Goal: Task Accomplishment & Management: Manage account settings

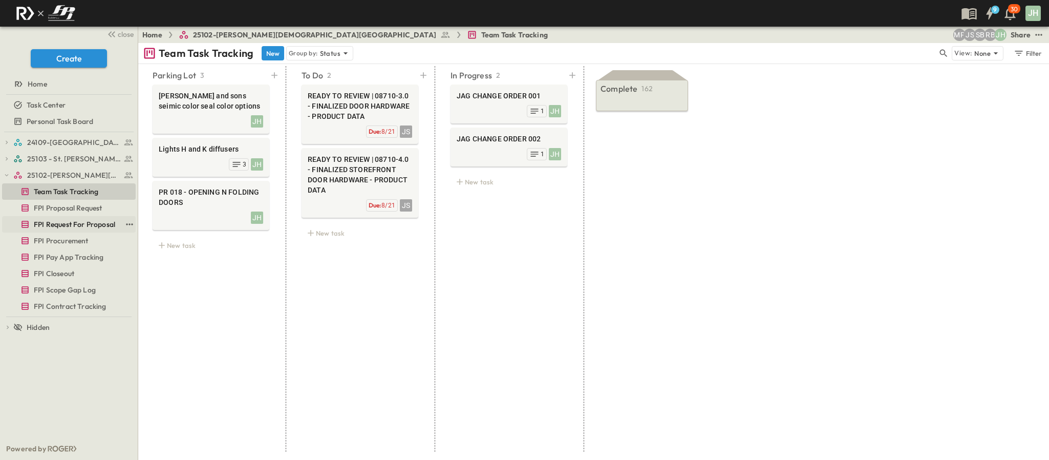
click at [74, 224] on span "FPI Request For Proposal" at bounding box center [74, 224] width 81 height 10
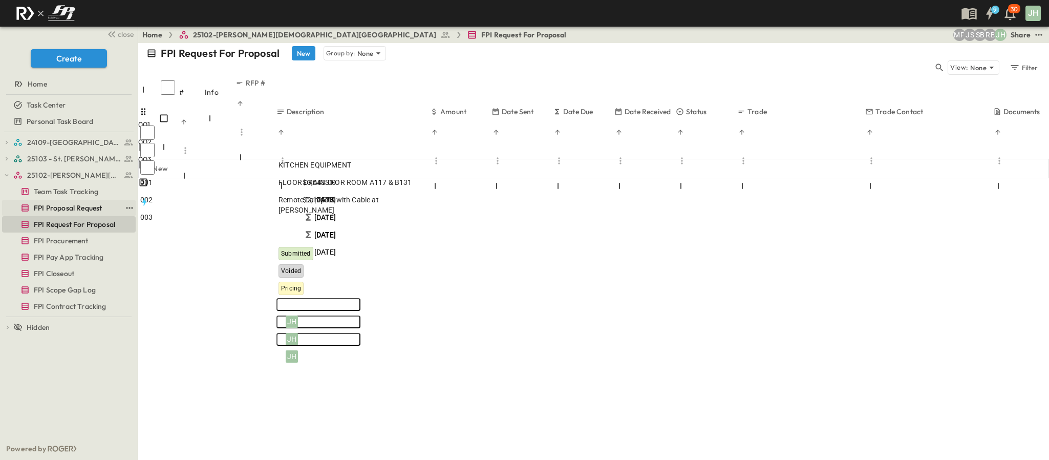
click at [83, 207] on span "FPI Proposal Request" at bounding box center [68, 208] width 68 height 10
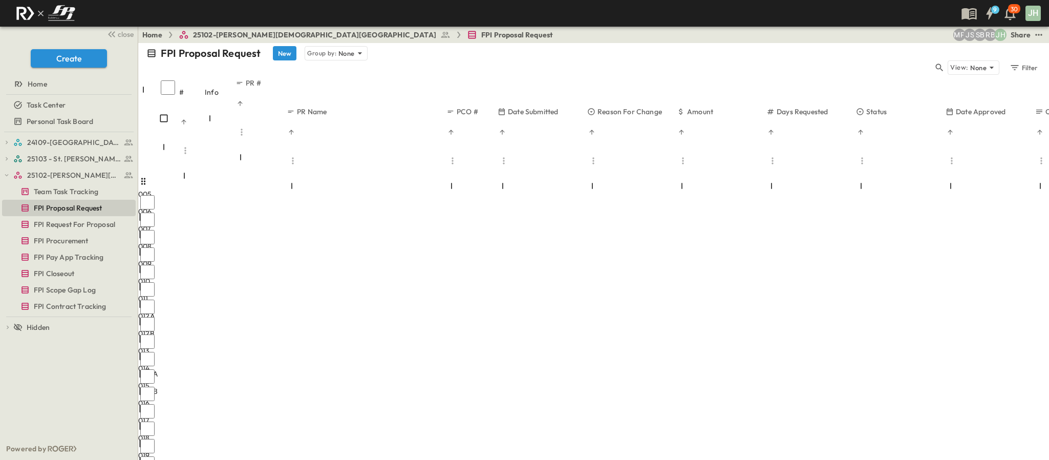
scroll to position [120, 0]
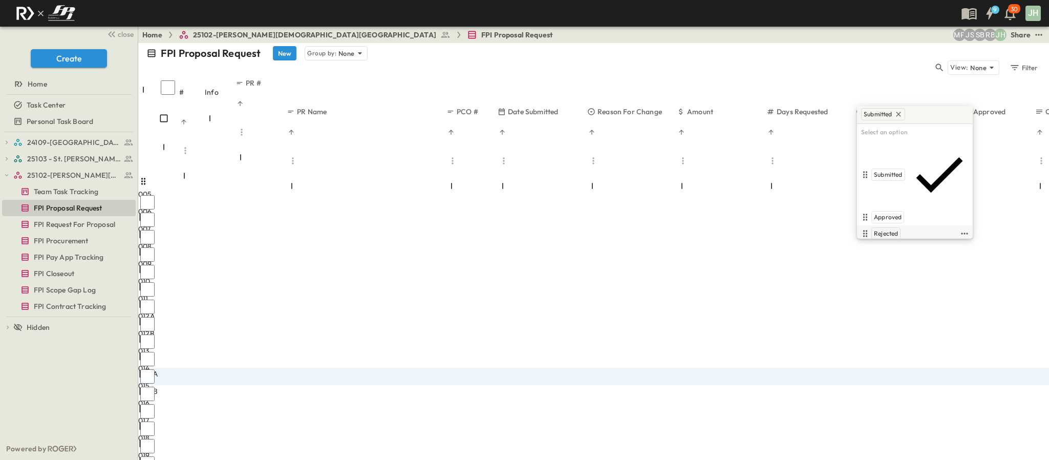
click at [891, 229] on span "Rejected" at bounding box center [886, 233] width 24 height 8
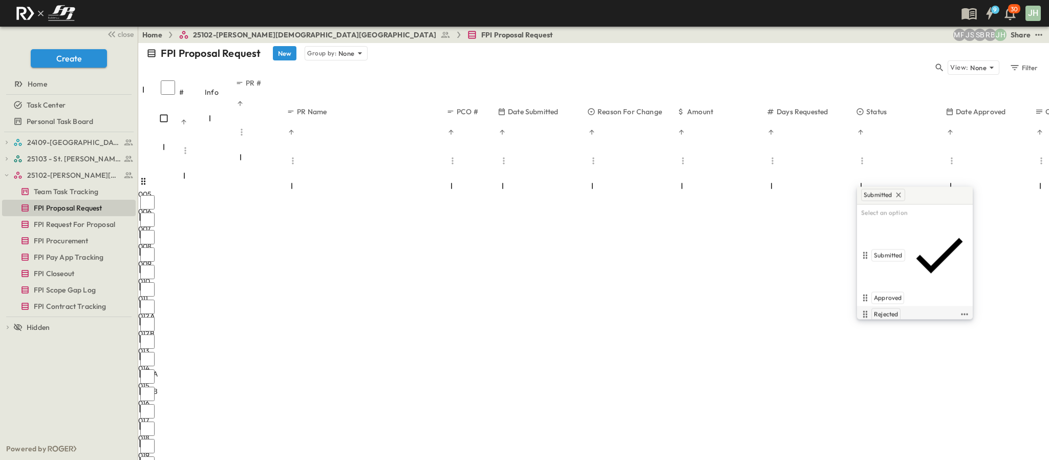
click at [897, 308] on div "Rejected" at bounding box center [885, 314] width 29 height 12
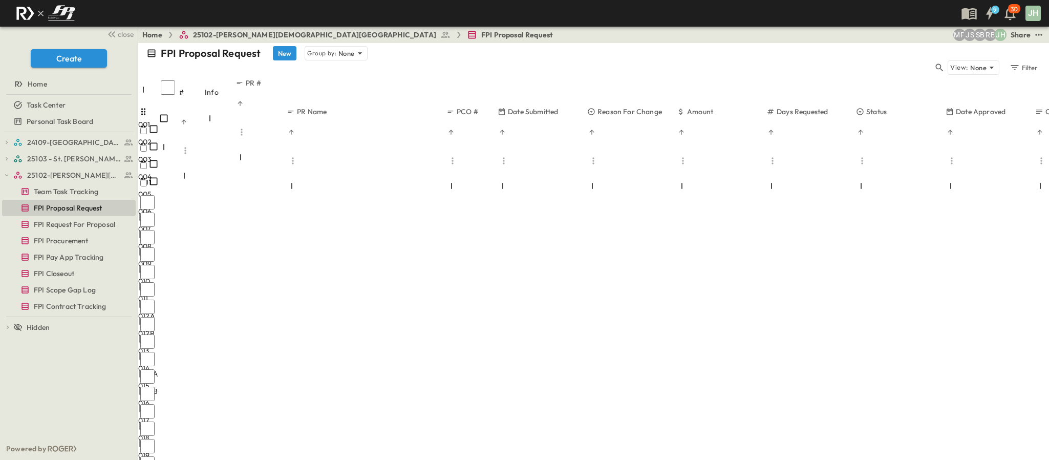
scroll to position [43, 0]
click at [51, 185] on link "Team Task Tracking" at bounding box center [61, 191] width 119 height 14
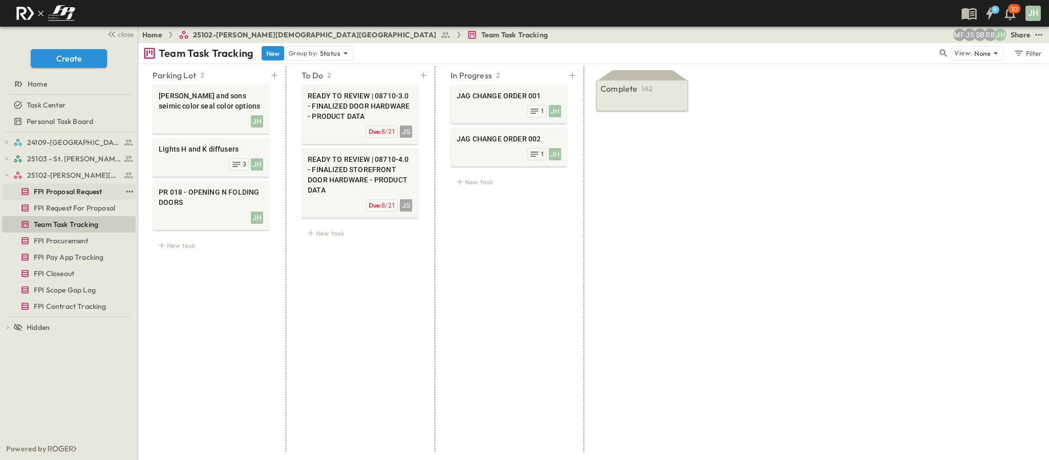
click at [63, 194] on span "FPI Proposal Request" at bounding box center [68, 191] width 68 height 10
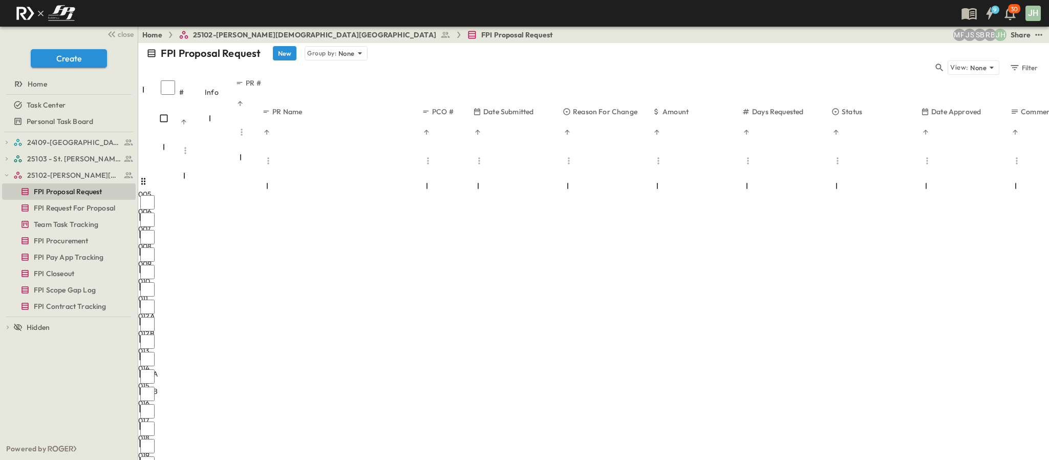
scroll to position [120, 0]
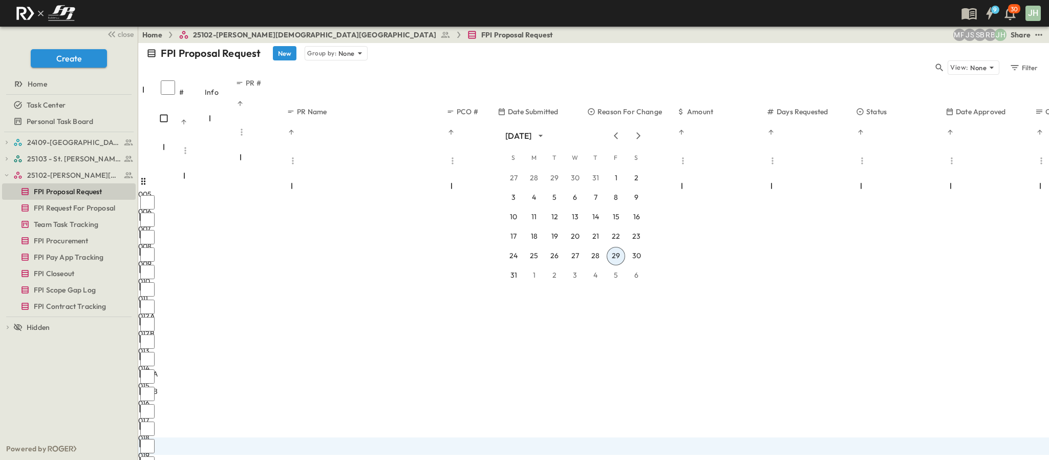
click at [612, 252] on button "29" at bounding box center [616, 256] width 18 height 18
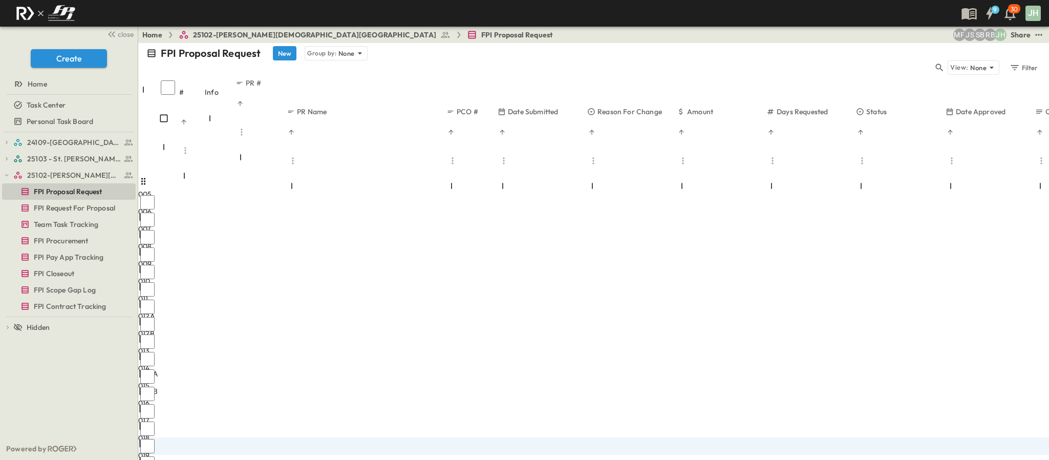
type input "****"
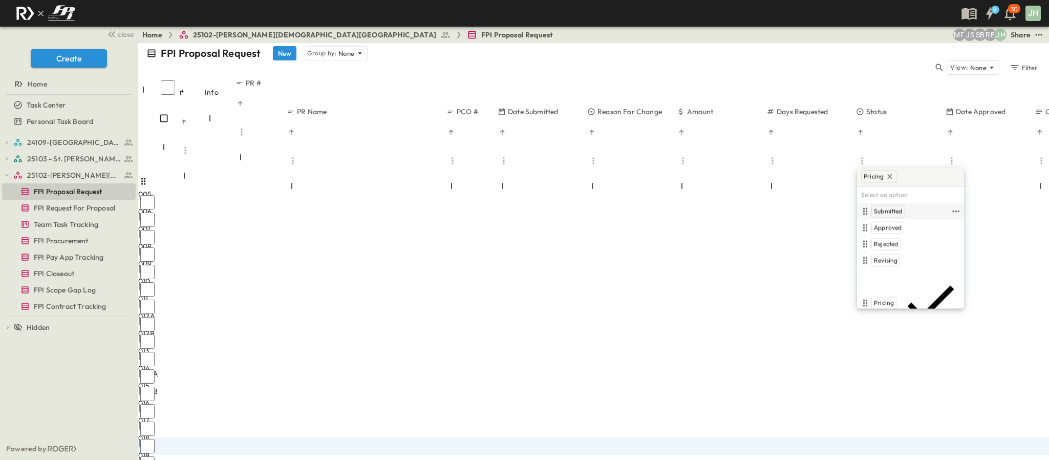
click at [892, 215] on span "Submitted" at bounding box center [888, 211] width 29 height 8
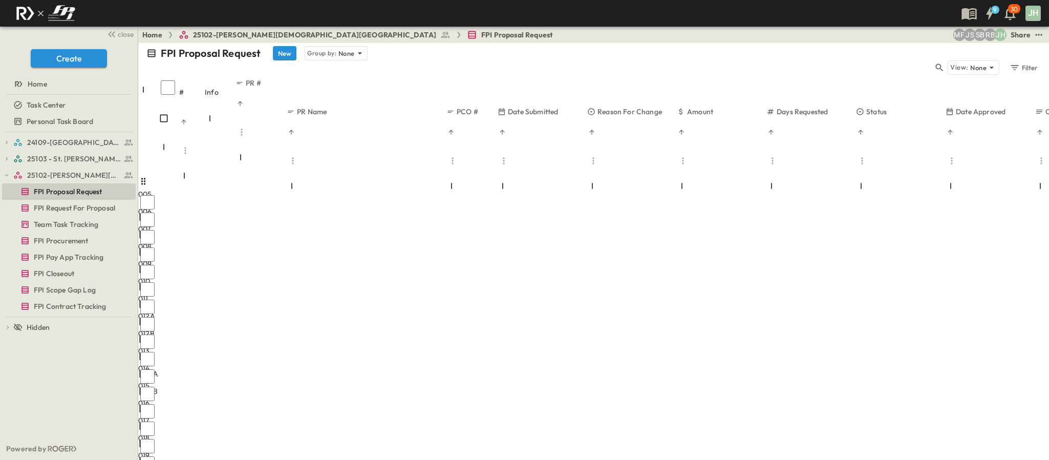
click at [780, 409] on div "005 5 OPEN 005 006 6 OPEN 006 007 7 OPEN 007 008 8 OPEN 008 009 9 OPEN 009 010 …" at bounding box center [593, 289] width 911 height 366
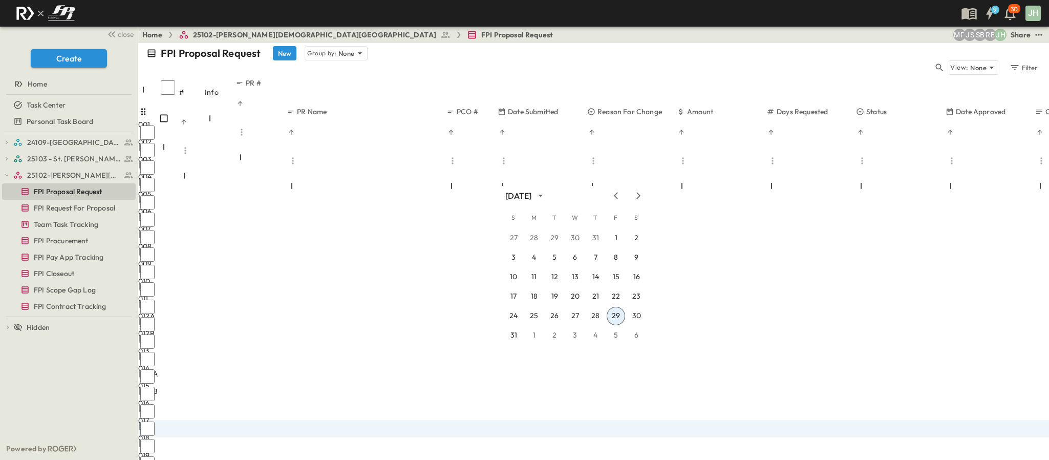
click at [616, 315] on button "29" at bounding box center [616, 316] width 18 height 18
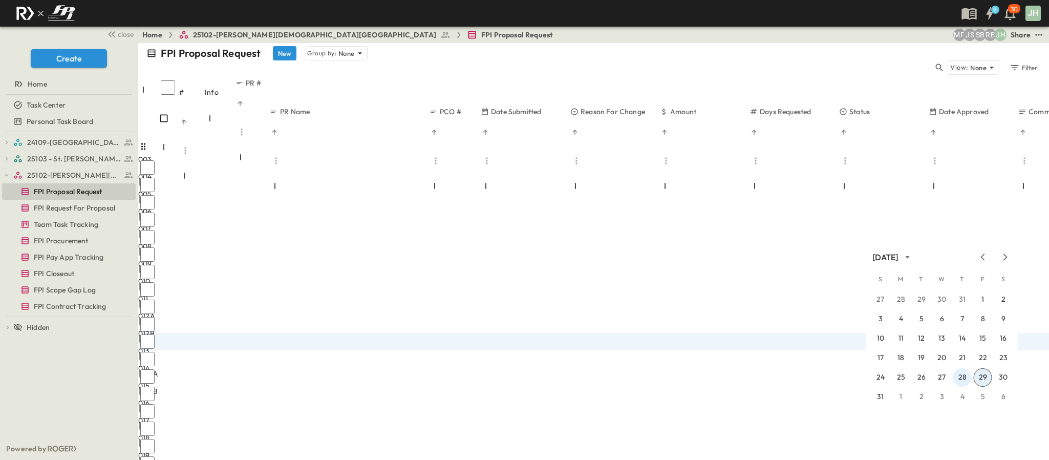
click at [965, 372] on button "28" at bounding box center [962, 377] width 18 height 18
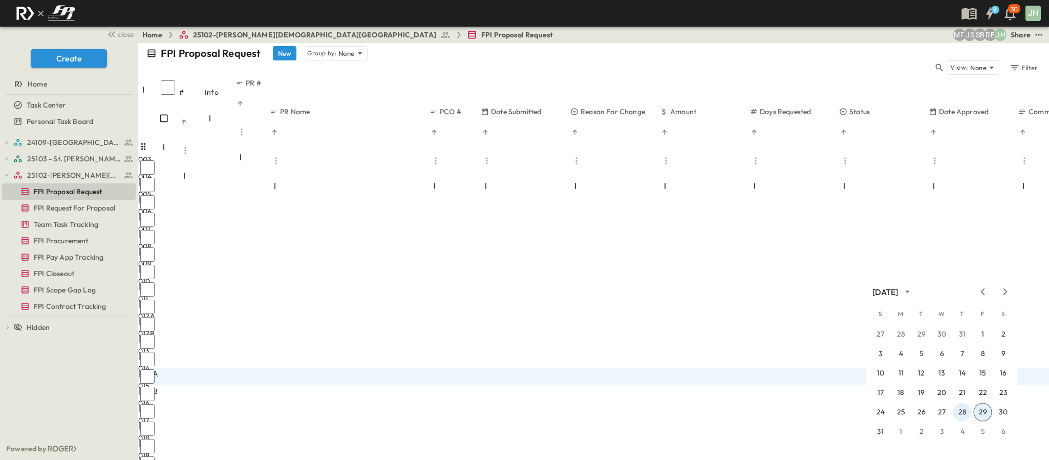
click at [969, 409] on button "28" at bounding box center [962, 412] width 18 height 18
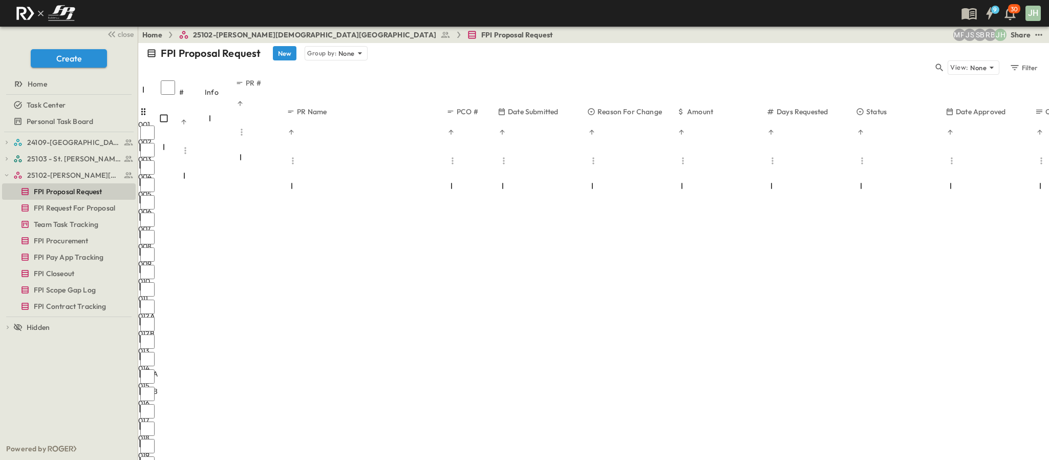
scroll to position [120, 0]
type input "****"
type input "*"
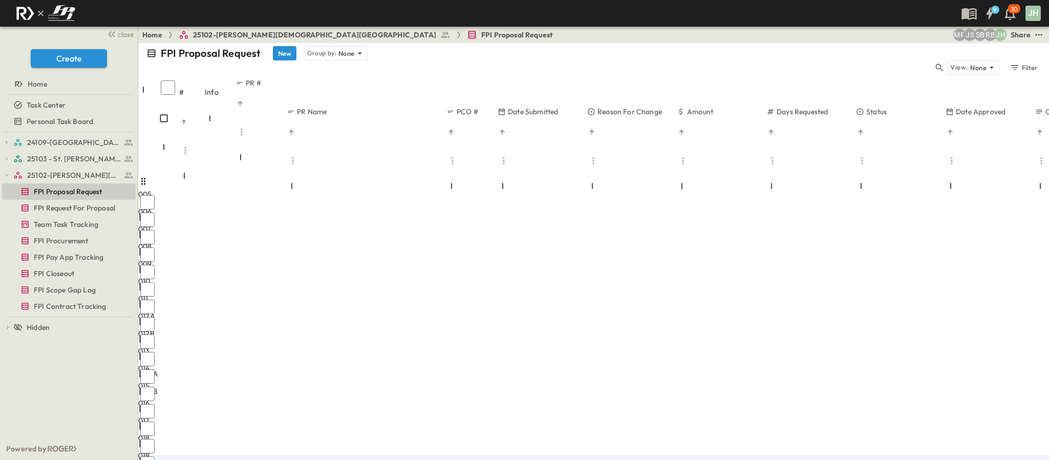
type input "*"
type input "**********"
click at [337, 342] on div "005 5 OPEN 005 006 6 OPEN 006 007 7 OPEN 007 008 8 OPEN 008 009 9 OPEN 009 010 …" at bounding box center [593, 289] width 911 height 366
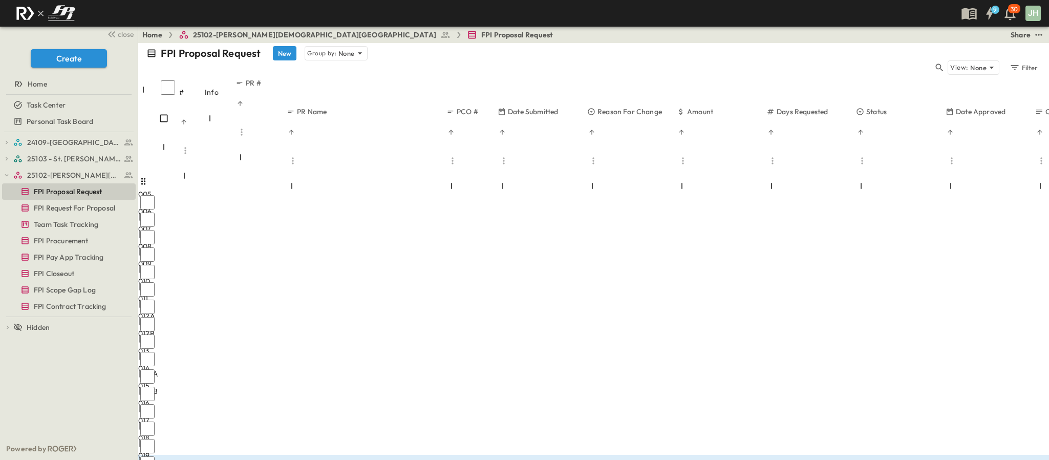
type input "***"
drag, startPoint x: 332, startPoint y: 391, endPoint x: 368, endPoint y: 381, distance: 37.1
click at [333, 391] on div "005 5 OPEN 005 006 6 OPEN 006 007 7 OPEN 007 008 8 OPEN 008 009 9 OPEN 009 010 …" at bounding box center [593, 289] width 911 height 366
type textarea "***"
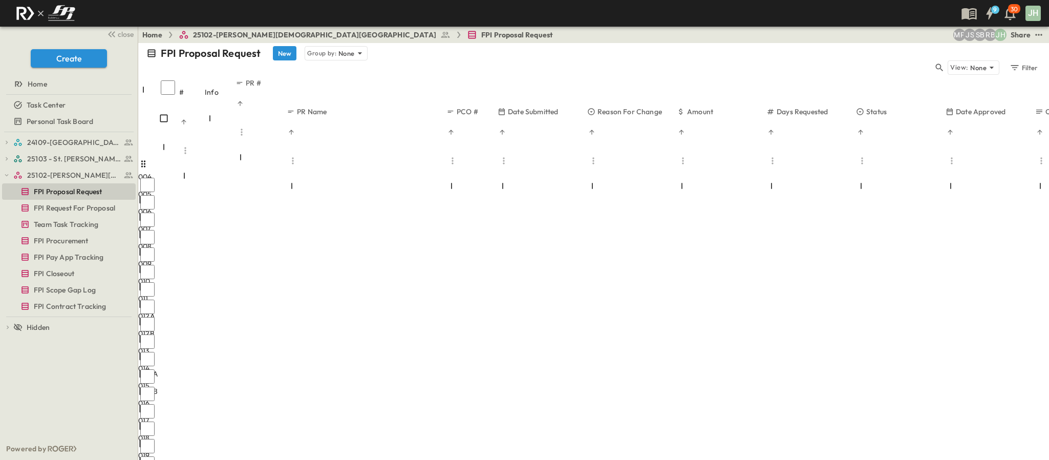
scroll to position [120, 0]
drag, startPoint x: 405, startPoint y: 318, endPoint x: 288, endPoint y: 310, distance: 118.0
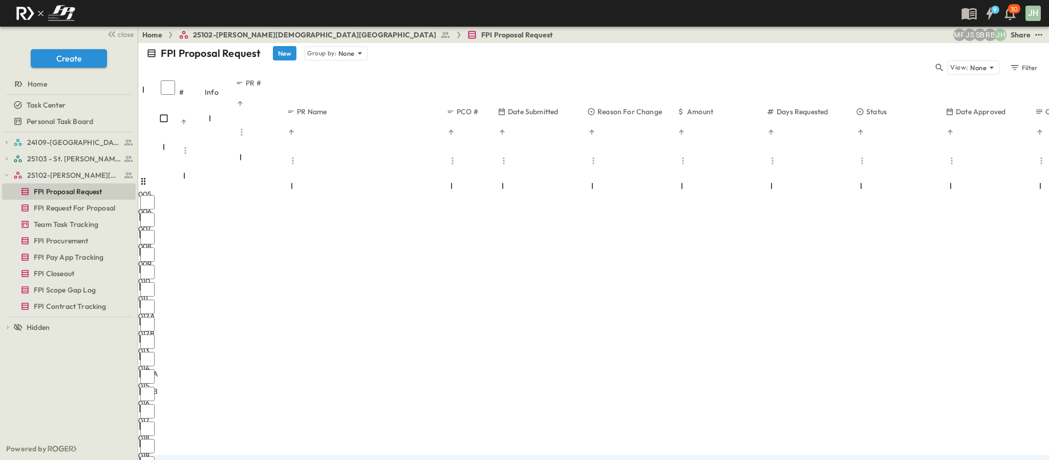
click at [630, 320] on div "Unforeseen Condition" at bounding box center [636, 317] width 67 height 12
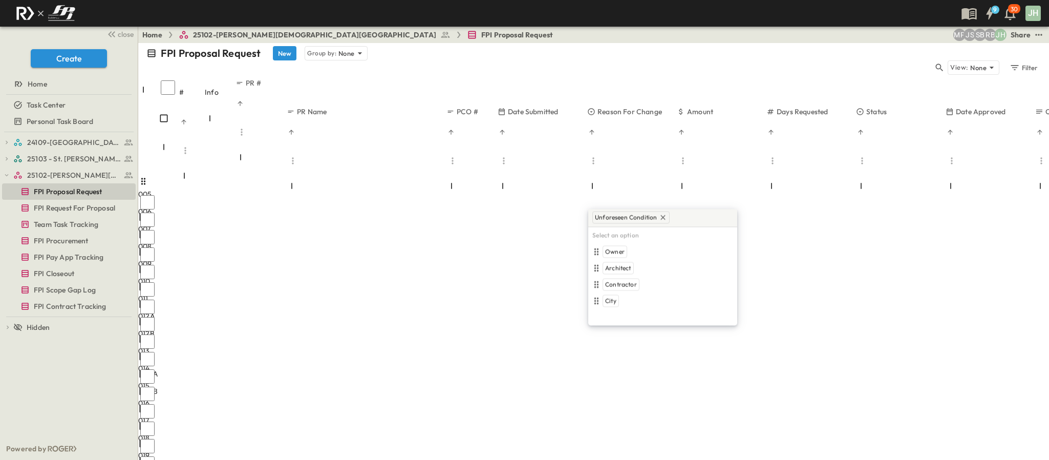
click at [663, 319] on div "Unforeseen Condition Select an option Owner Architect Contractor City Unforesee…" at bounding box center [662, 267] width 149 height 116
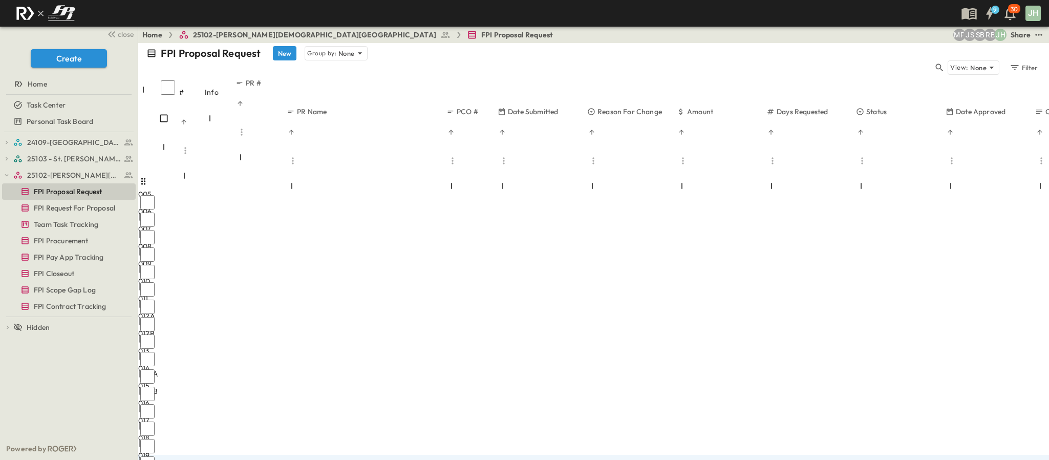
drag, startPoint x: 654, startPoint y: 385, endPoint x: 640, endPoint y: 347, distance: 40.8
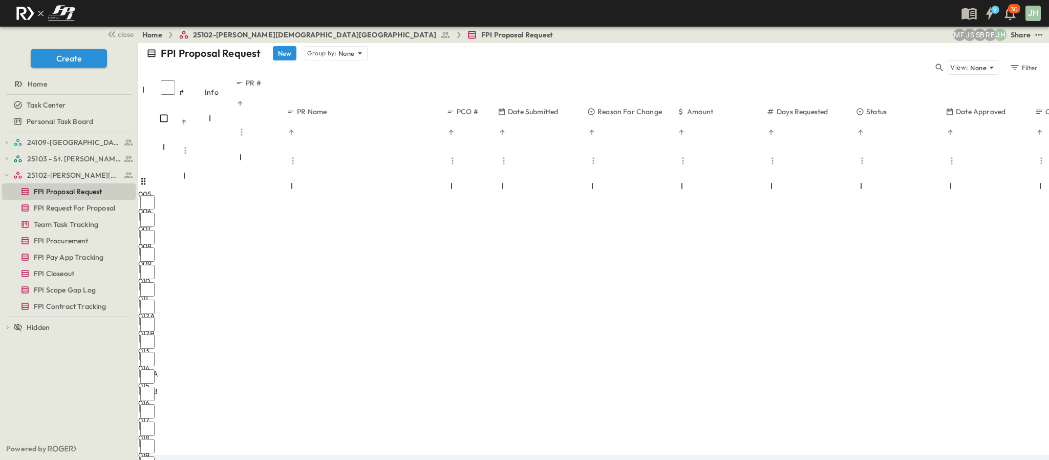
click at [653, 384] on div "005 5 OPEN 005 006 6 OPEN 006 007 7 OPEN 007 008 8 OPEN 008 009 9 OPEN 009 010 …" at bounding box center [593, 289] width 911 height 366
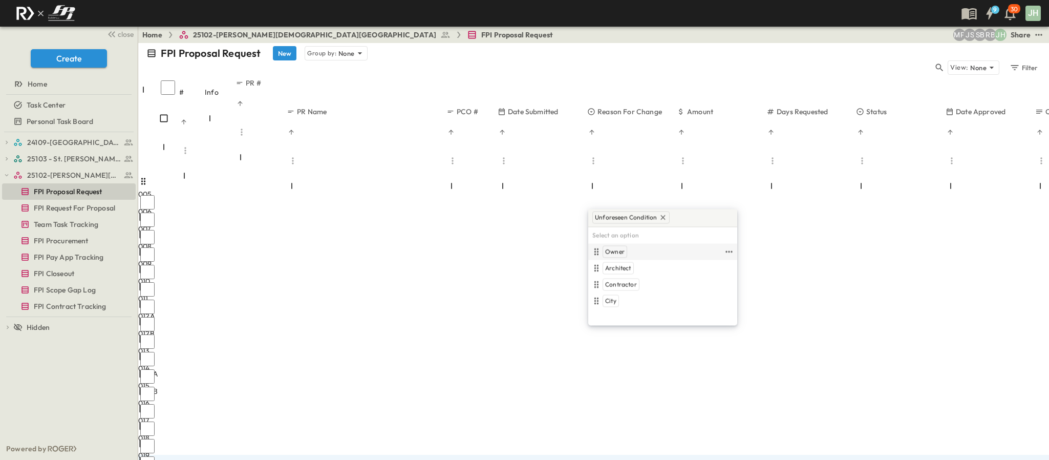
click at [630, 254] on div "Owner" at bounding box center [656, 252] width 133 height 12
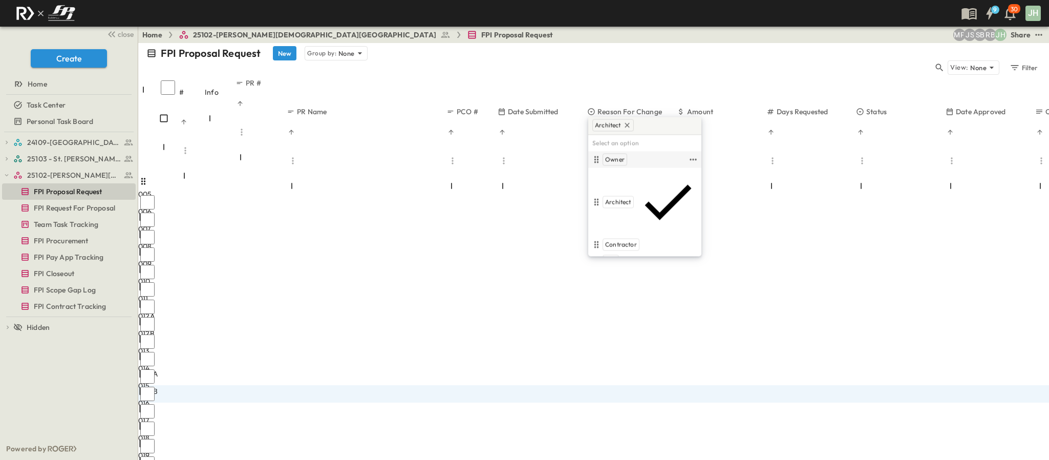
click at [627, 166] on div "Owner" at bounding box center [638, 160] width 97 height 12
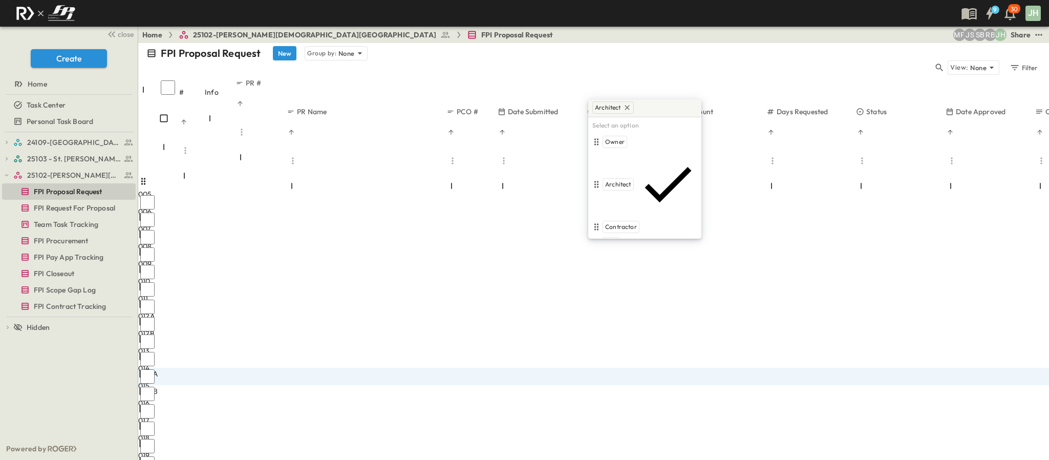
drag, startPoint x: 637, startPoint y: 395, endPoint x: 636, endPoint y: 381, distance: 13.3
click at [637, 394] on div "005 5 OPEN 005 006 6 OPEN 006 007 7 OPEN 007 008 8 OPEN 008 009 9 OPEN 009 010 …" at bounding box center [593, 289] width 911 height 366
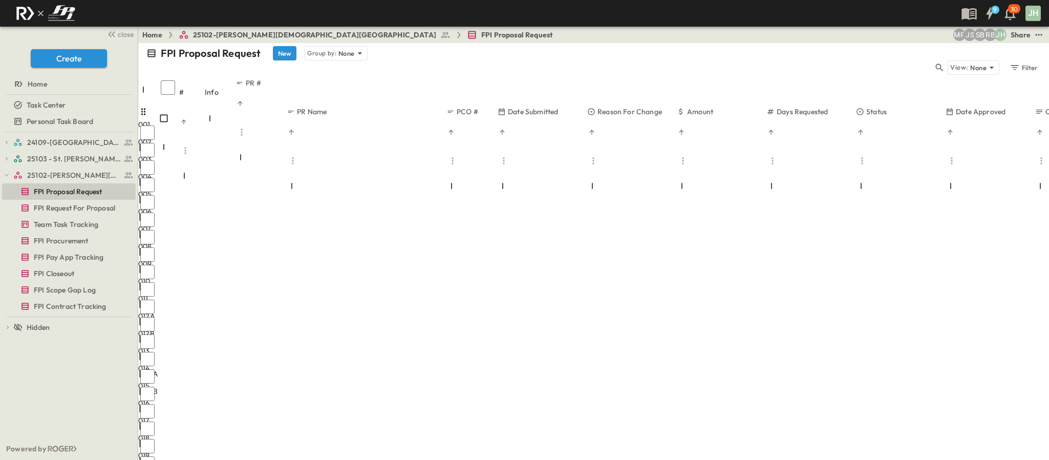
scroll to position [0, 0]
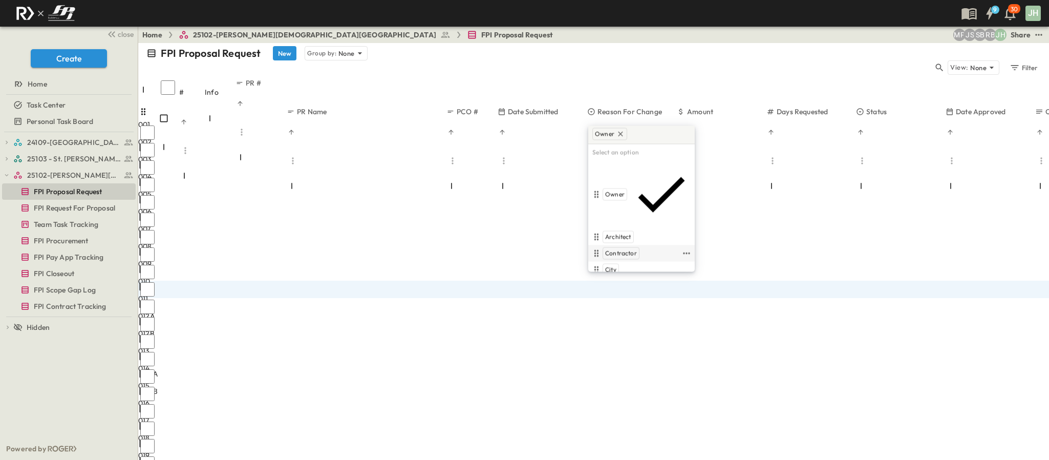
click at [635, 249] on span "Contractor" at bounding box center [621, 253] width 32 height 8
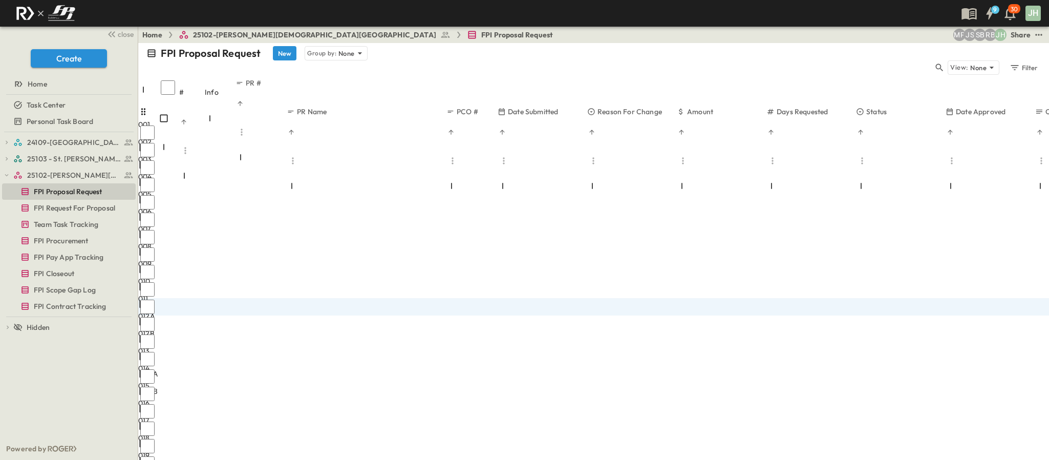
scroll to position [120, 0]
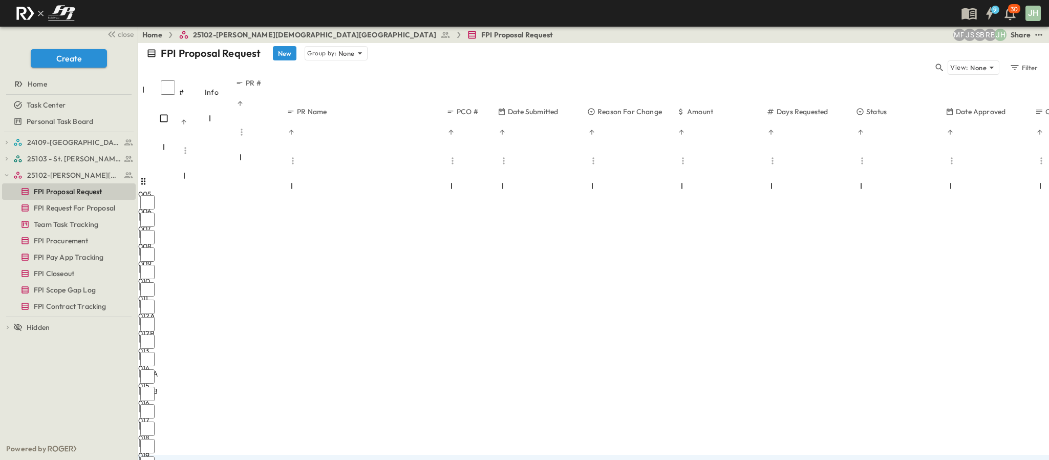
type input "****"
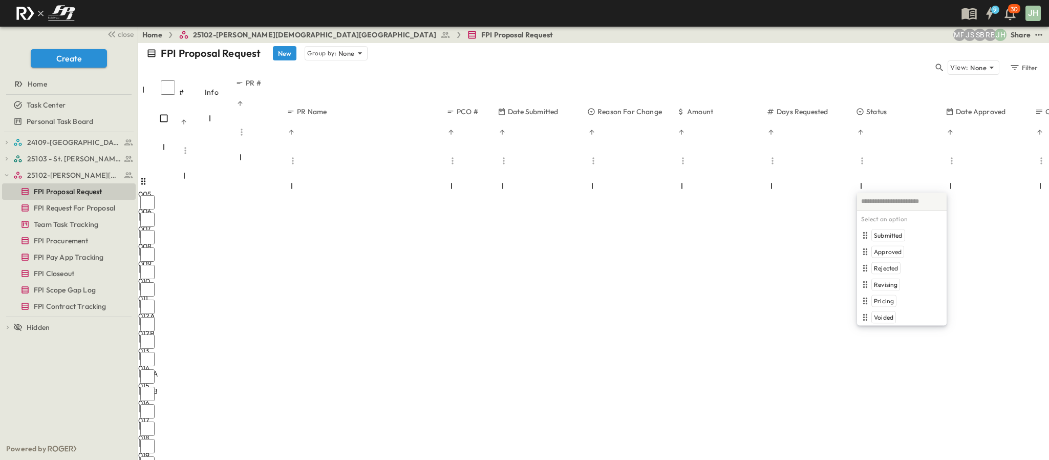
click at [892, 316] on div "Select an option Submitted Approved Rejected Revising Pricing Voided To pick up…" at bounding box center [902, 258] width 90 height 133
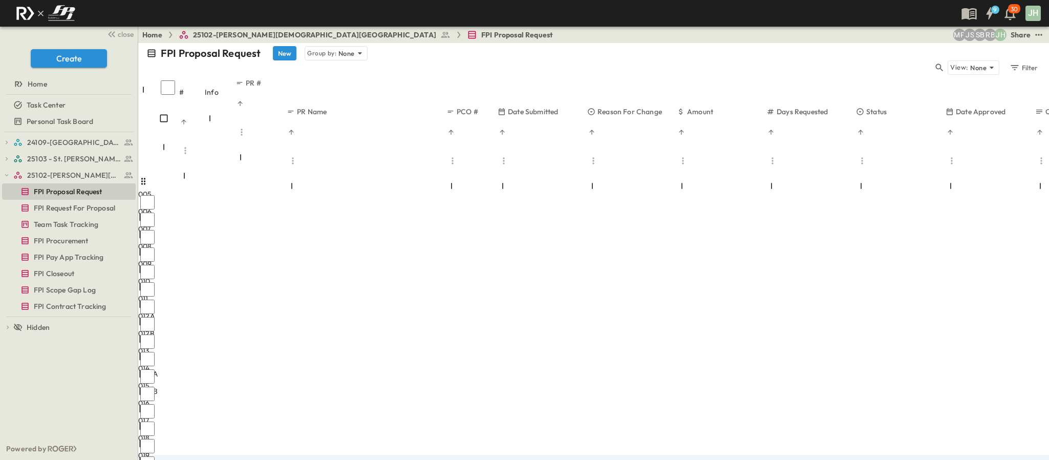
click at [877, 352] on div "005 5 OPEN 005 006 6 OPEN 006 007 7 OPEN 007 008 8 OPEN 008 009 9 OPEN 009 010 …" at bounding box center [593, 289] width 911 height 366
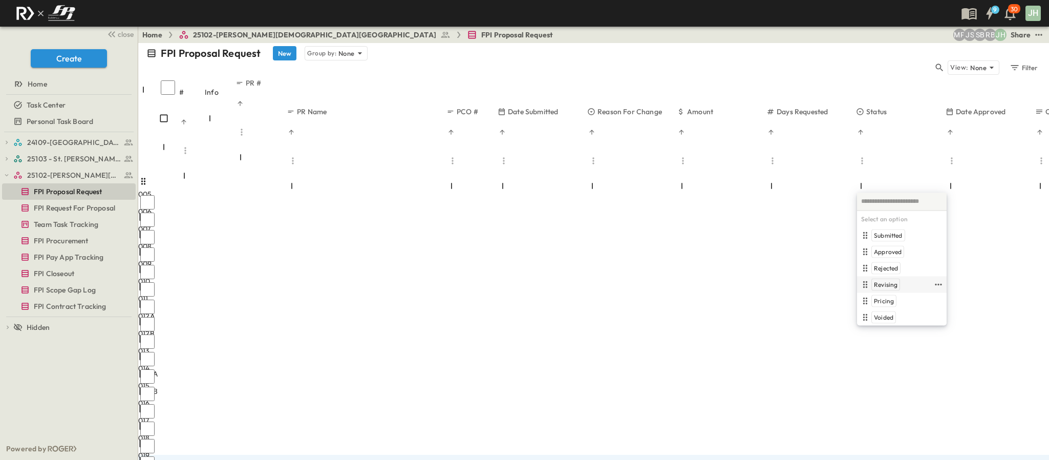
click at [891, 284] on span "Revising" at bounding box center [886, 285] width 24 height 8
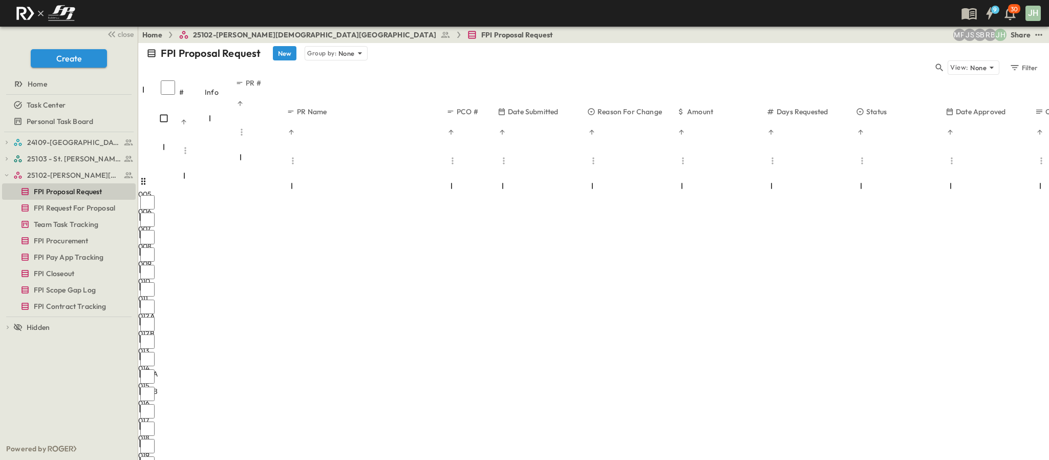
click at [829, 359] on div "005 5 OPEN 005 006 6 OPEN 006 007 7 OPEN 007 008 8 OPEN 008 009 9 OPEN 009 010 …" at bounding box center [593, 289] width 911 height 366
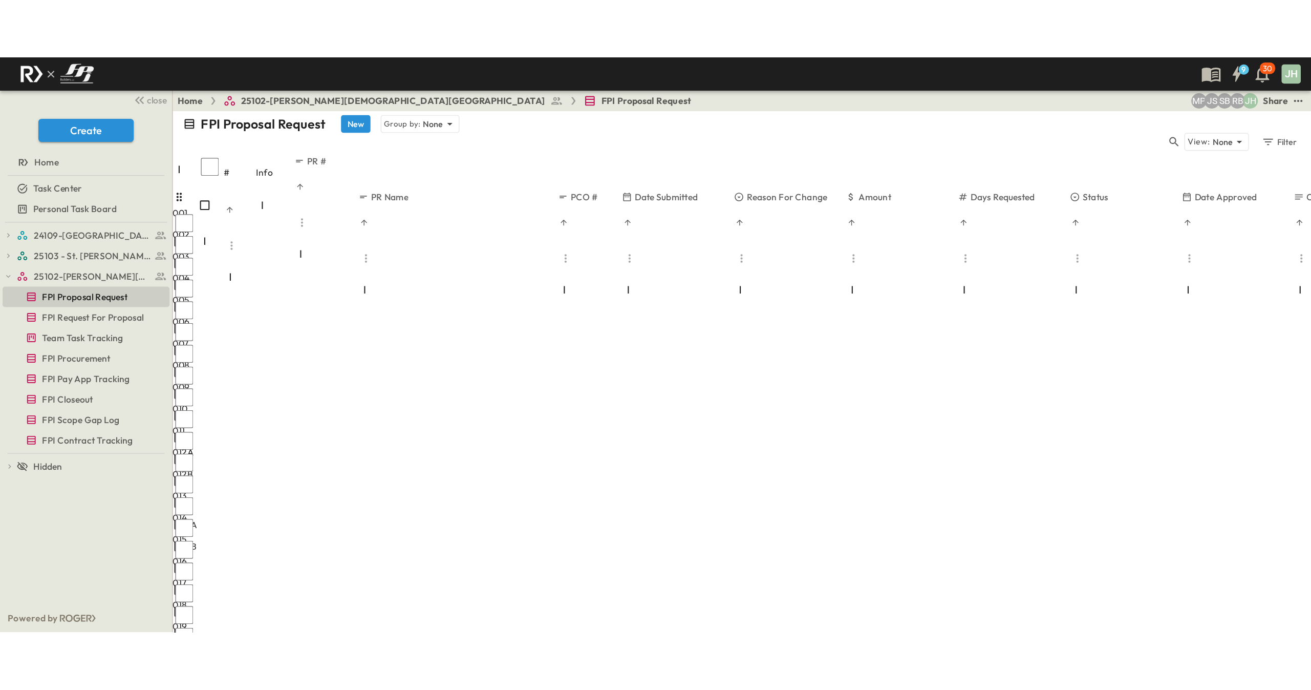
scroll to position [0, 0]
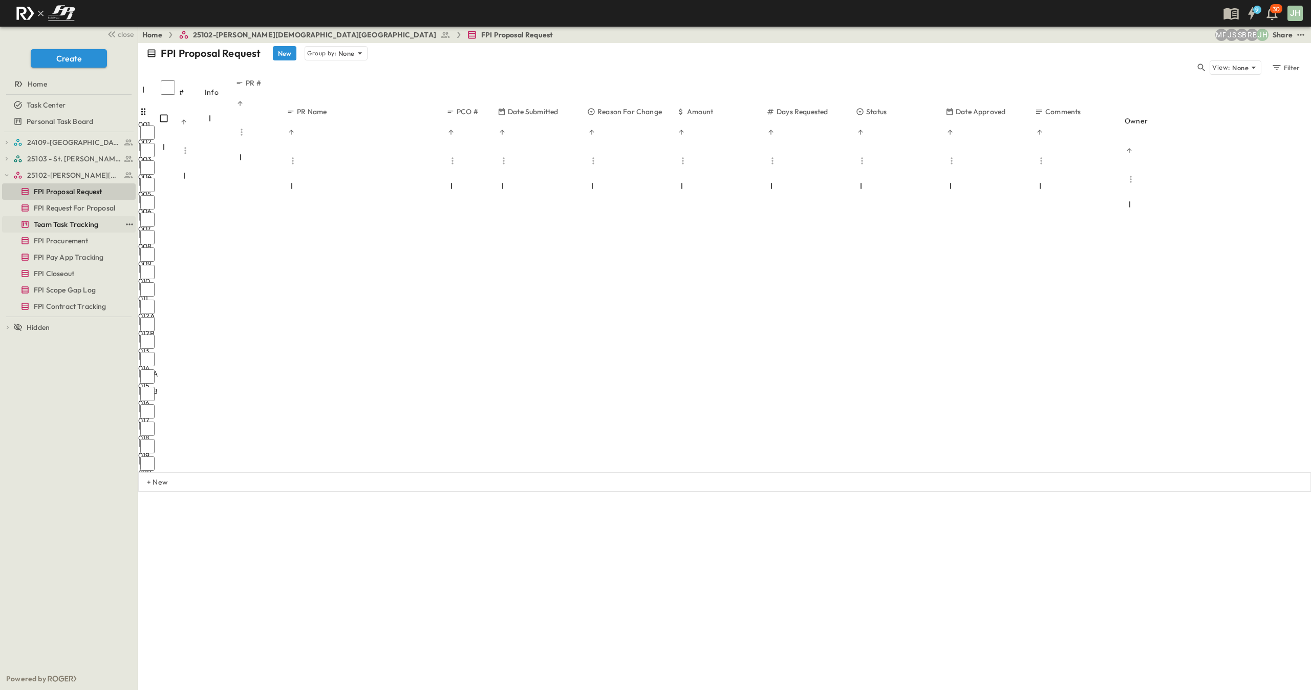
click at [67, 227] on span "Team Task Tracking" at bounding box center [66, 224] width 65 height 10
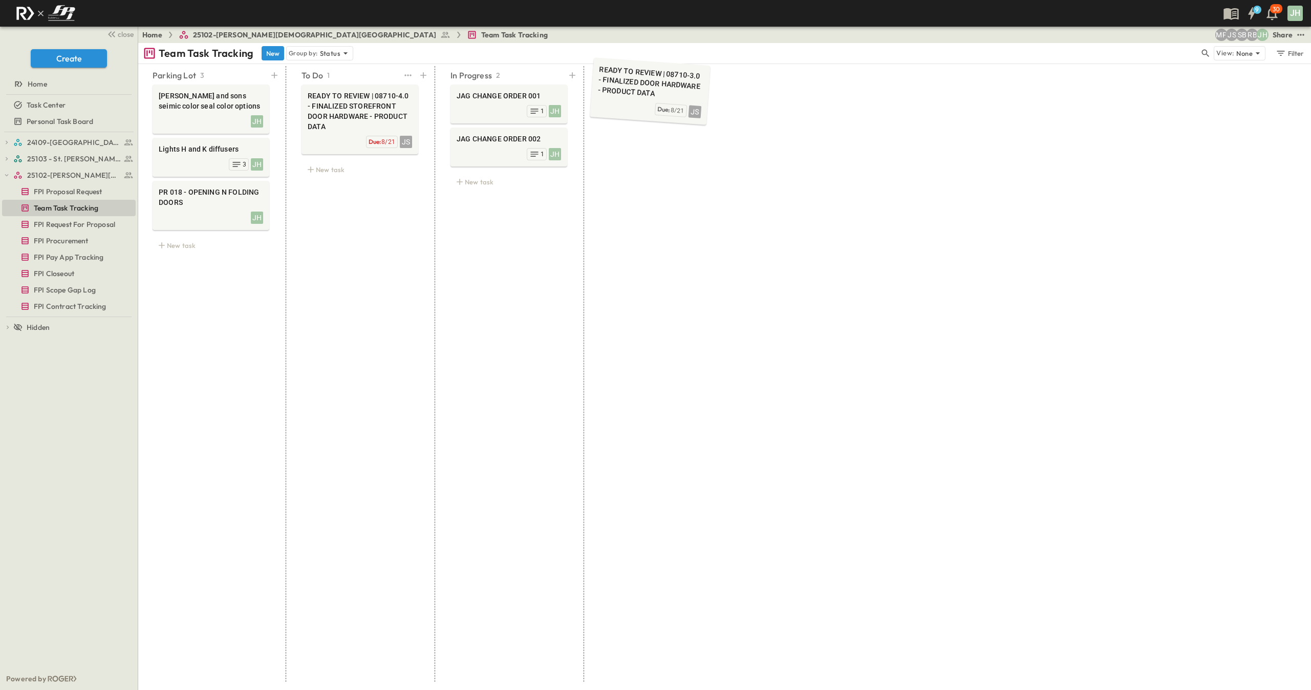
drag, startPoint x: 336, startPoint y: 100, endPoint x: 626, endPoint y: 76, distance: 290.8
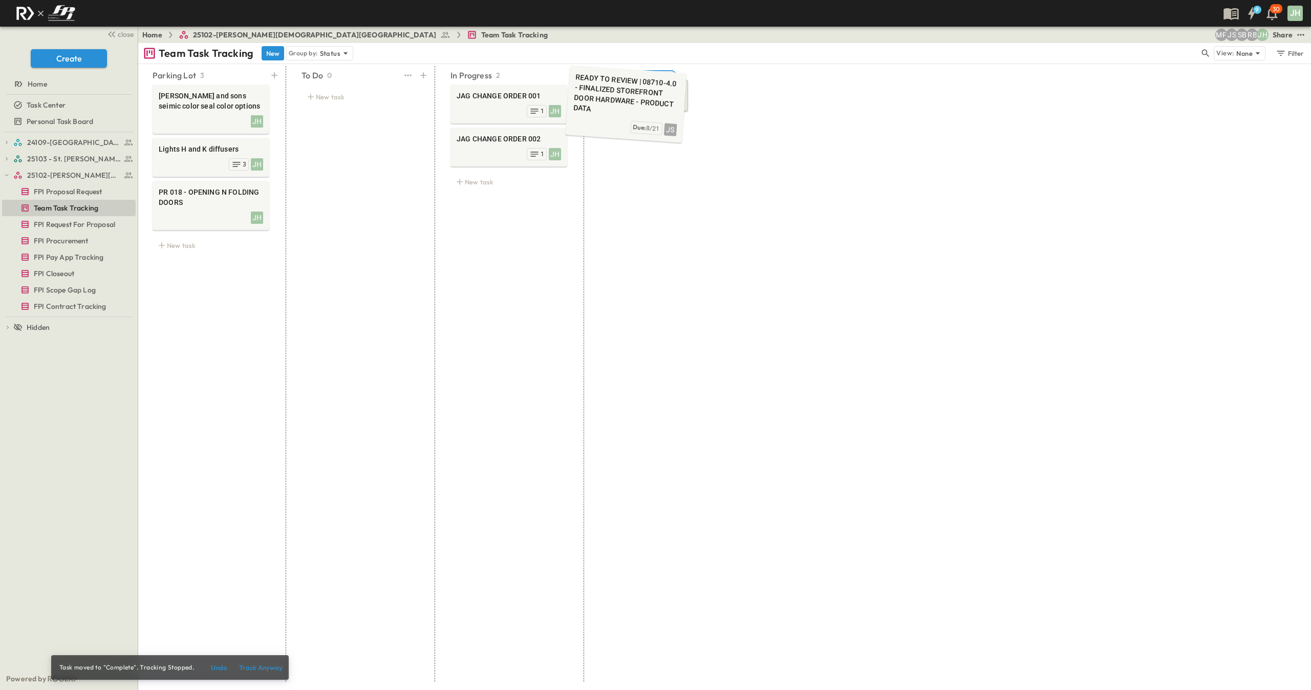
drag, startPoint x: 366, startPoint y: 103, endPoint x: 643, endPoint y: 83, distance: 277.6
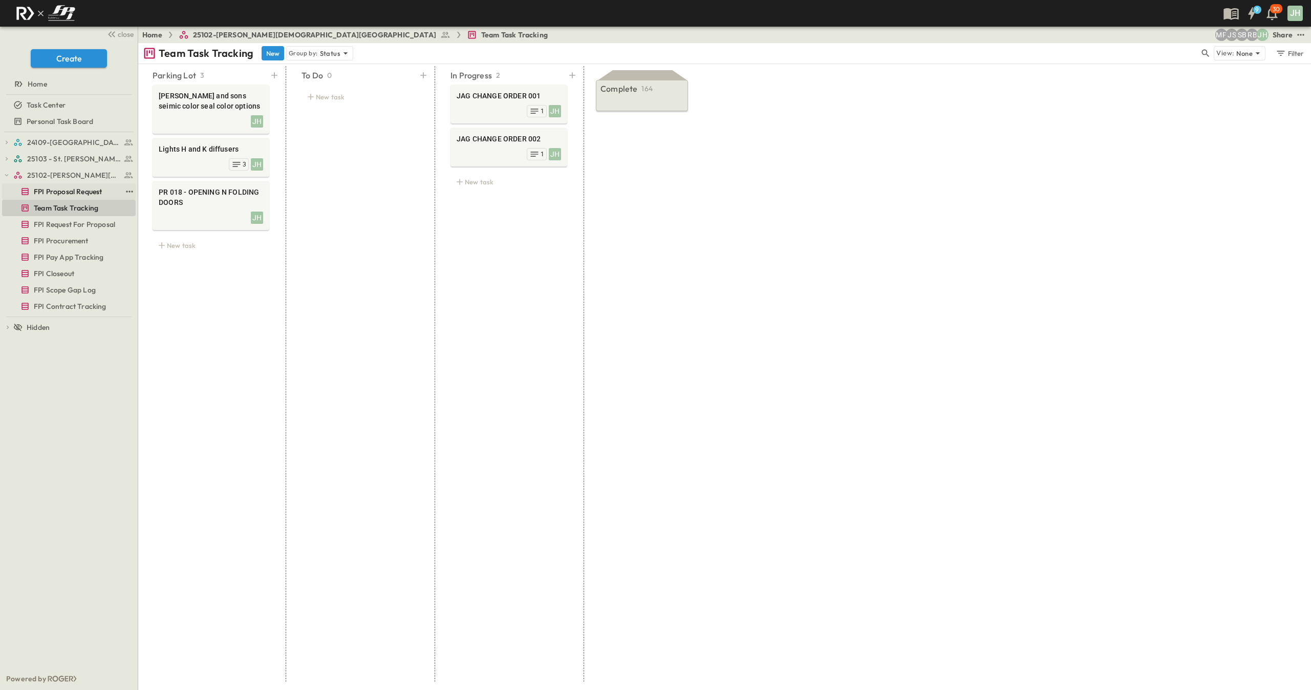
click at [46, 185] on link "FPI Proposal Request" at bounding box center [61, 191] width 119 height 14
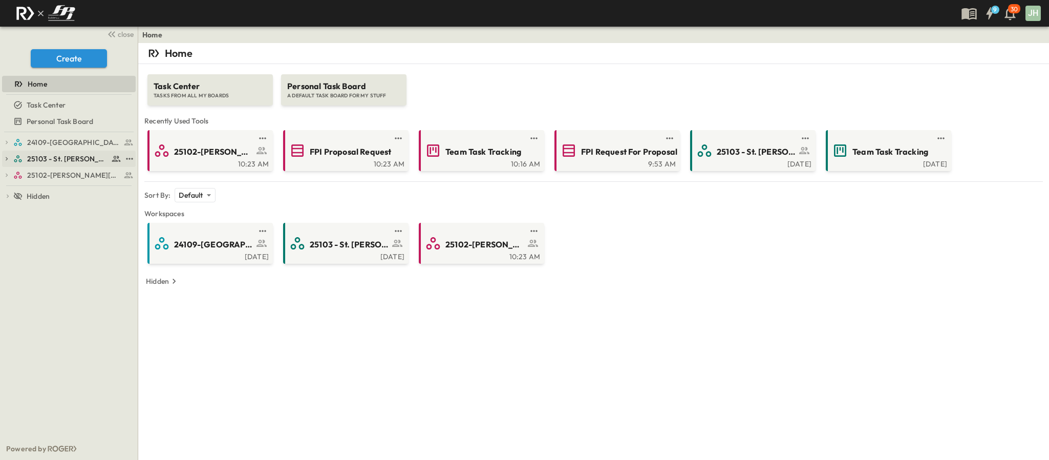
click at [40, 163] on span "25103 - St. [PERSON_NAME] Phase 2" at bounding box center [67, 159] width 81 height 10
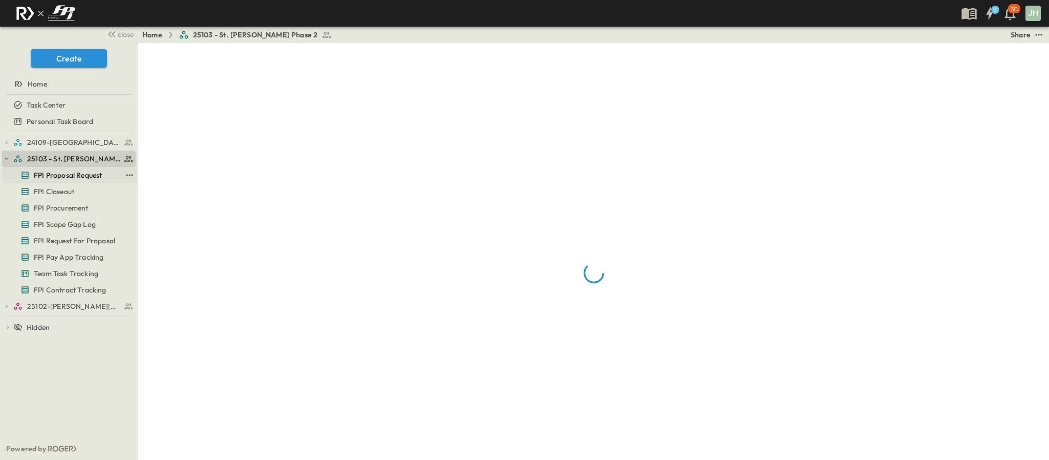
click at [44, 171] on span "FPI Proposal Request" at bounding box center [68, 175] width 68 height 10
click at [43, 165] on link "25103 - St. [PERSON_NAME] Phase 2" at bounding box center [67, 159] width 108 height 14
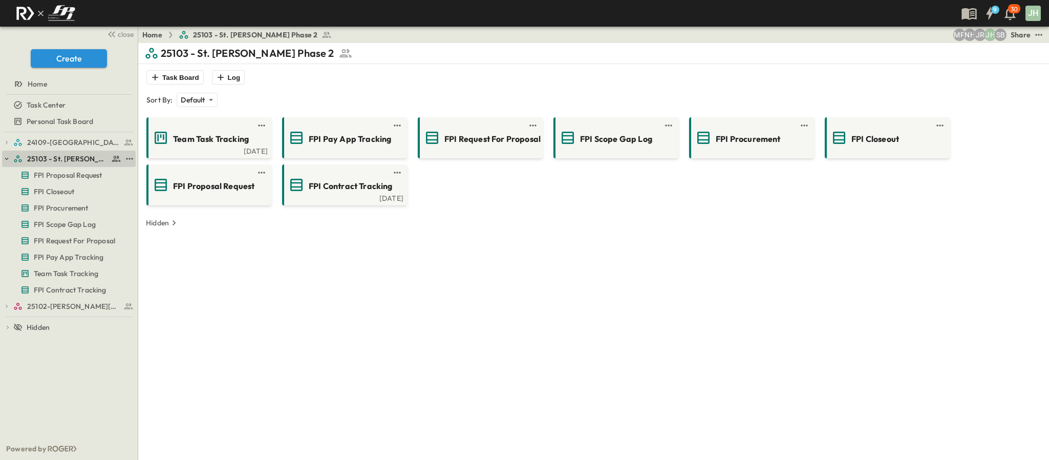
click at [10, 155] on button "button" at bounding box center [6, 158] width 9 height 9
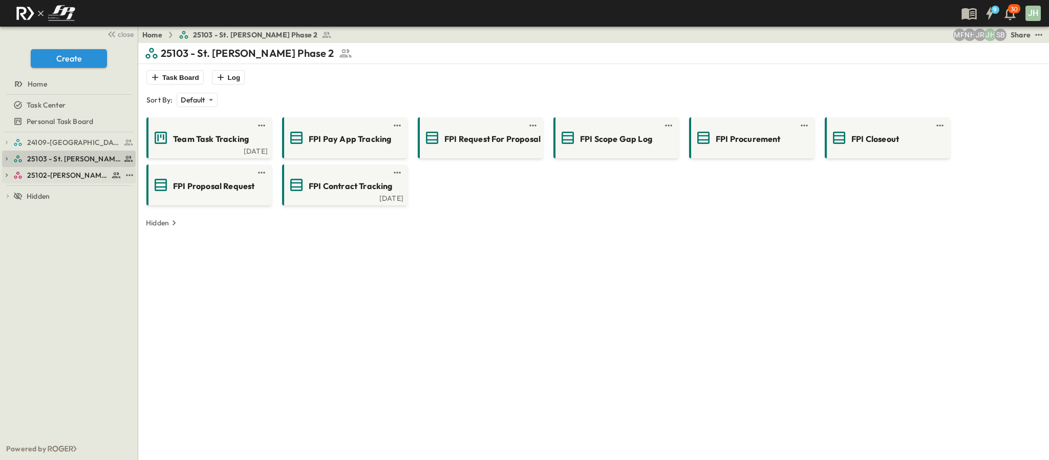
click at [41, 171] on span "25102-[PERSON_NAME][DEMOGRAPHIC_DATA][GEOGRAPHIC_DATA]" at bounding box center [67, 175] width 81 height 10
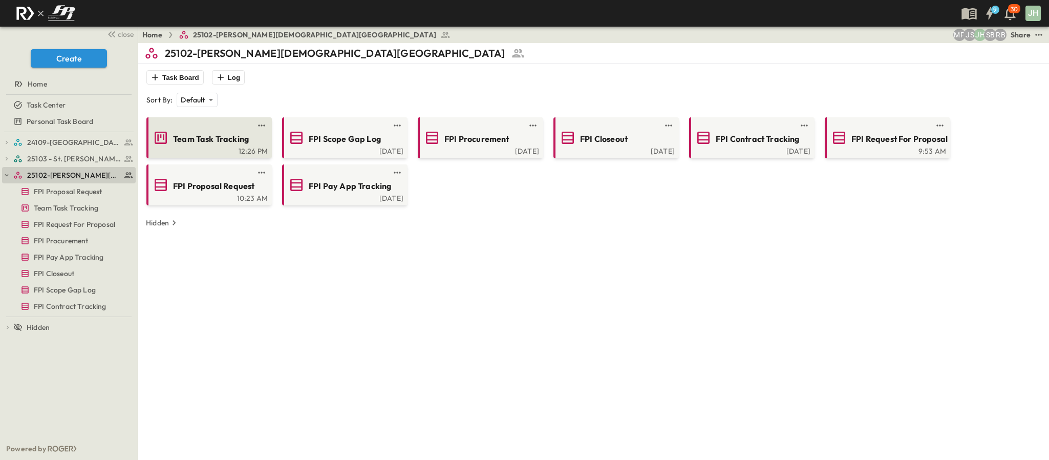
click at [157, 149] on div "12:26 PM" at bounding box center [207, 150] width 119 height 8
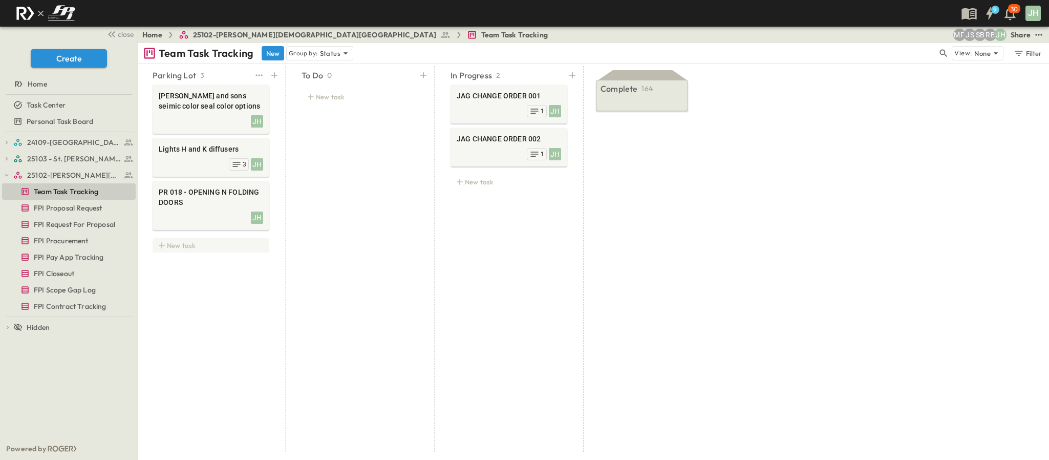
click at [189, 243] on div "New task" at bounding box center [211, 245] width 117 height 14
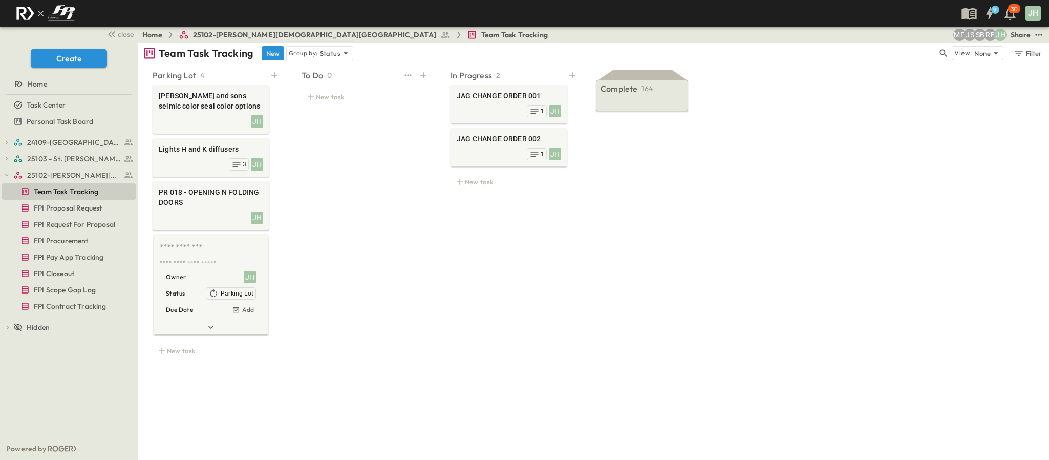
click at [332, 269] on div "To Do 0 New task" at bounding box center [359, 258] width 141 height 385
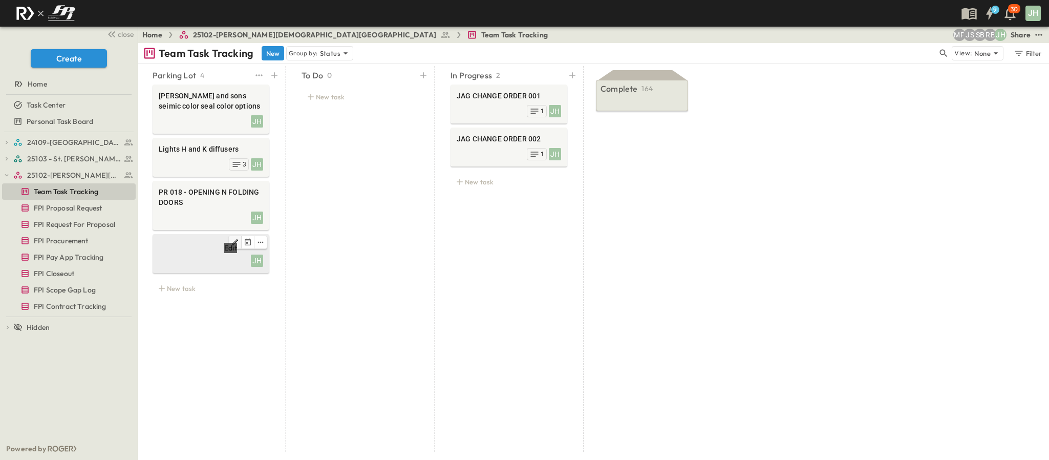
click at [240, 240] on button "Edit" at bounding box center [235, 242] width 13 height 12
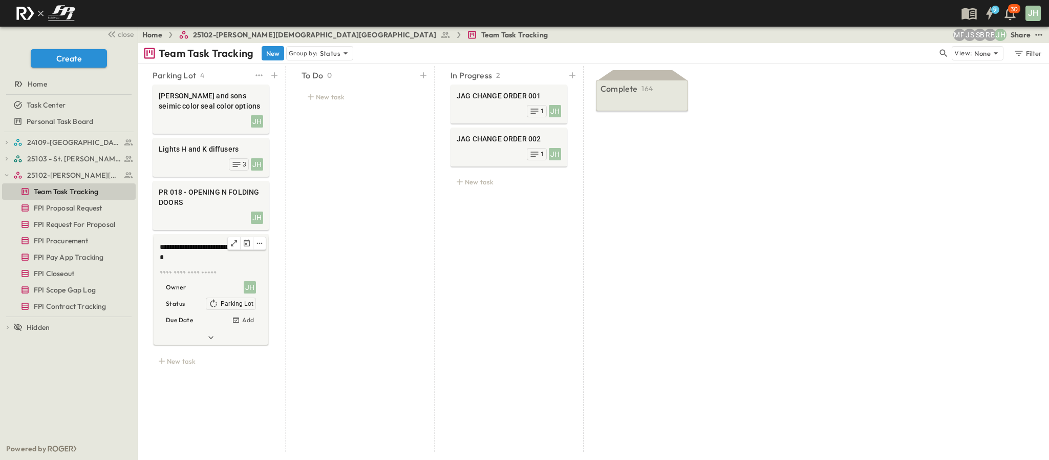
click at [160, 243] on textarea "**********" at bounding box center [210, 253] width 101 height 22
type textarea "**********"
drag, startPoint x: 341, startPoint y: 292, endPoint x: 318, endPoint y: 294, distance: 23.6
click at [341, 292] on div "To Do 0 New task" at bounding box center [359, 258] width 141 height 385
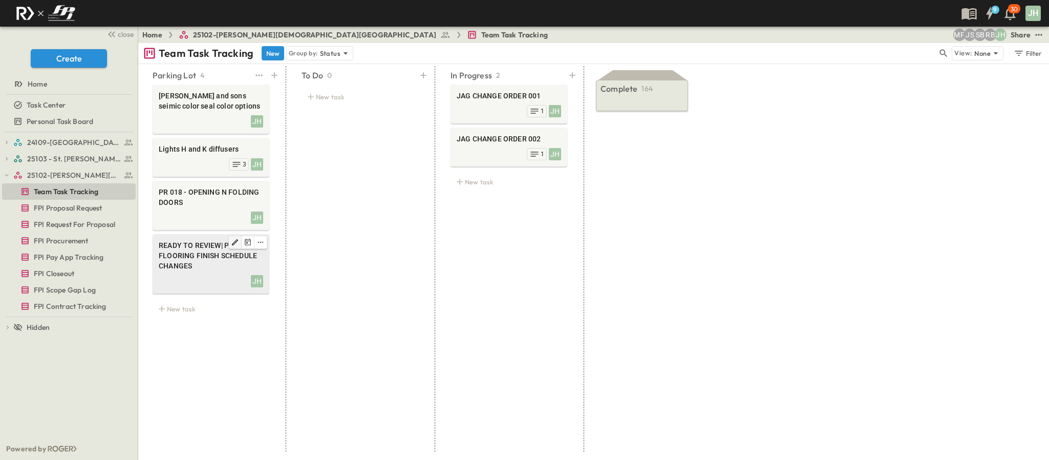
click at [233, 243] on icon "Edit" at bounding box center [235, 242] width 8 height 8
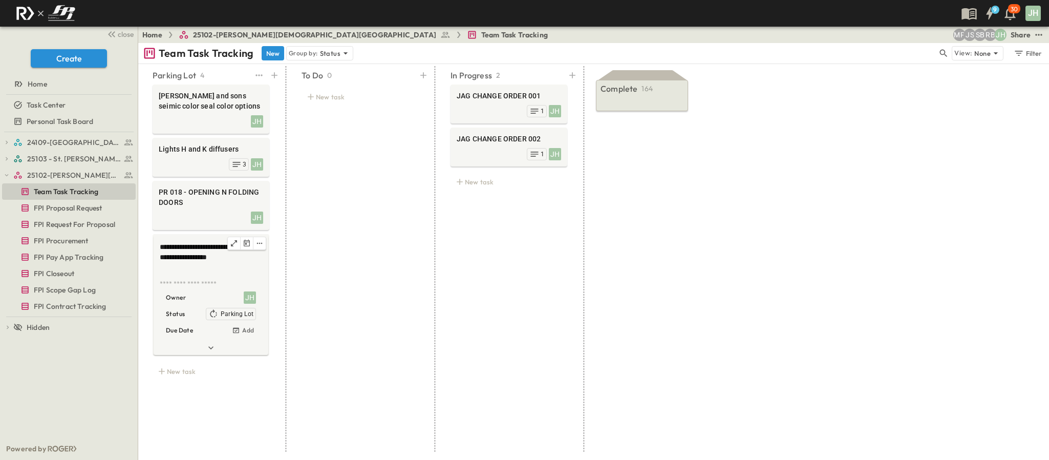
scroll to position [1, 0]
click at [252, 295] on div "JH" at bounding box center [250, 297] width 12 height 12
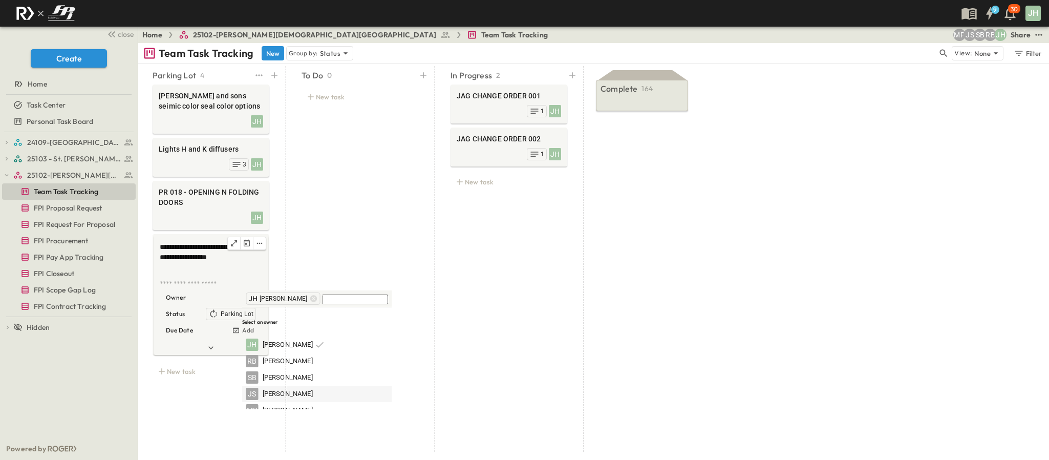
click at [295, 389] on span "Jesse Sullivan" at bounding box center [288, 394] width 50 height 10
click at [295, 298] on icon at bounding box center [298, 298] width 7 height 7
click at [237, 332] on icon at bounding box center [236, 330] width 8 height 8
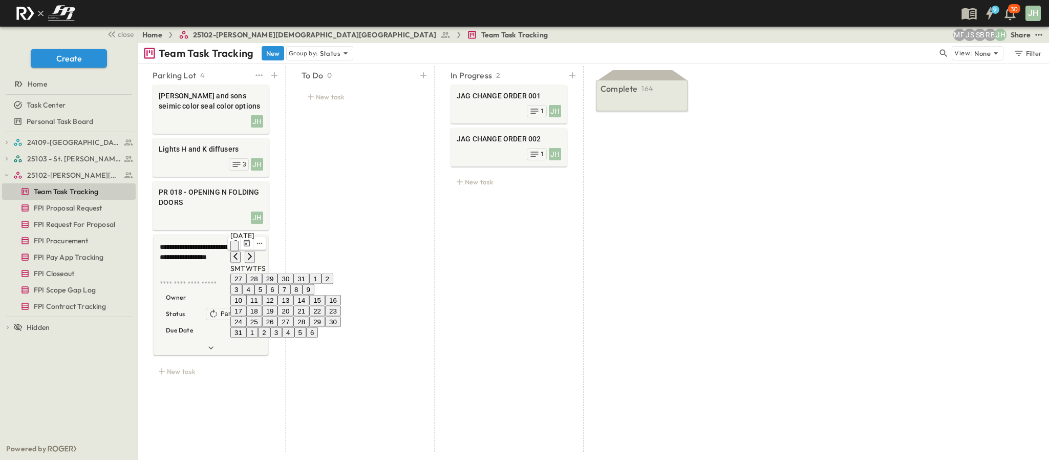
click at [325, 316] on button "29" at bounding box center [317, 321] width 16 height 11
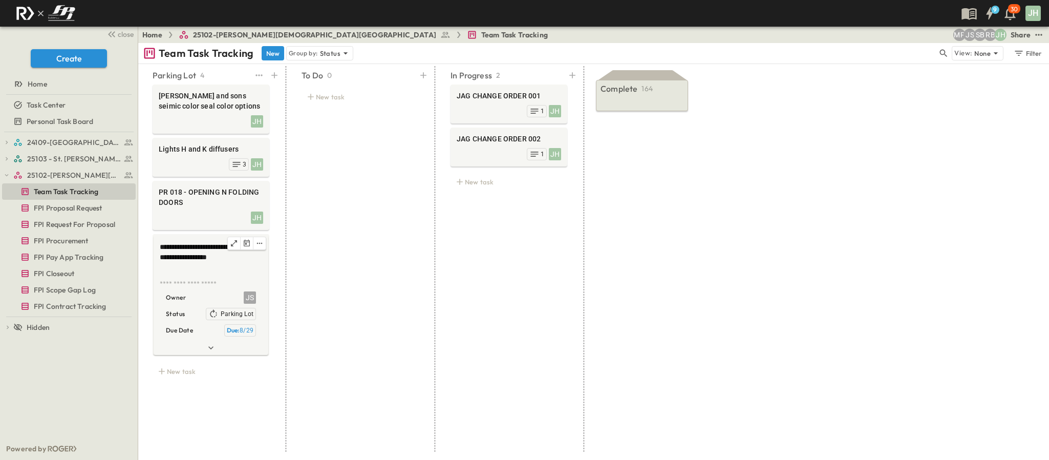
click at [277, 266] on div "**********" at bounding box center [210, 233] width 141 height 302
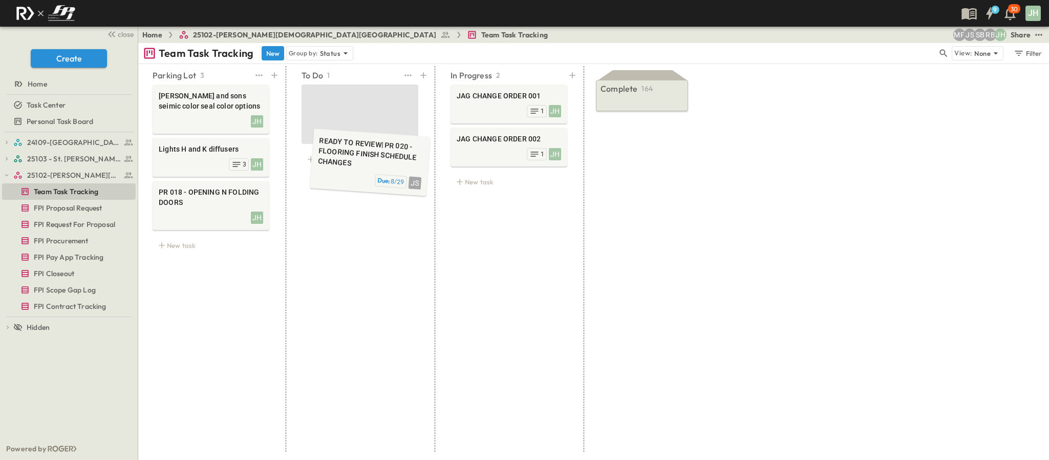
drag, startPoint x: 210, startPoint y: 257, endPoint x: 363, endPoint y: 142, distance: 191.2
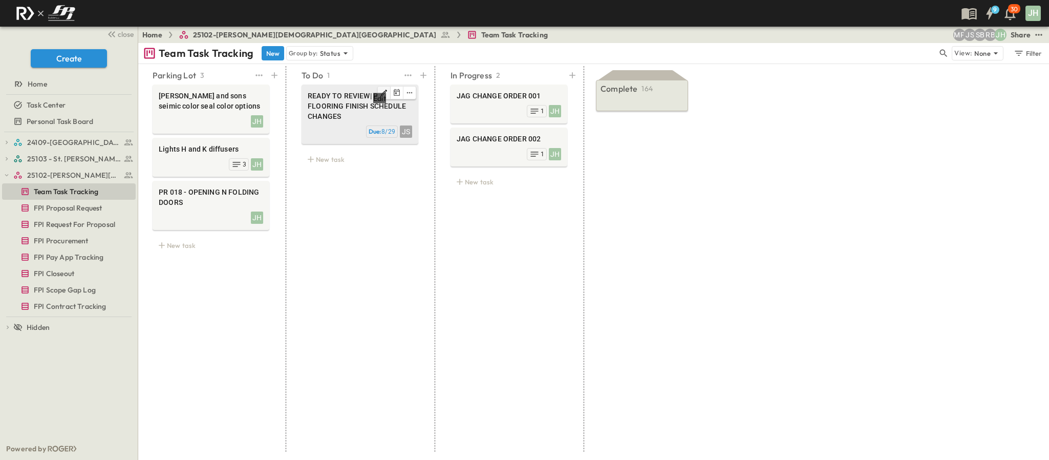
click at [381, 90] on icon "Edit" at bounding box center [384, 93] width 8 height 8
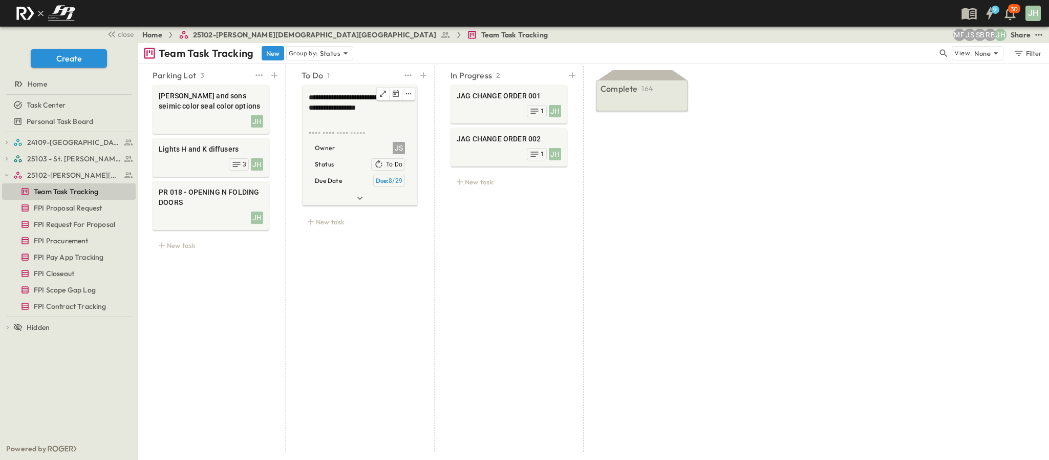
click at [369, 95] on textarea "**********" at bounding box center [359, 108] width 101 height 32
type textarea "**********"
click at [409, 237] on div "**********" at bounding box center [359, 258] width 141 height 385
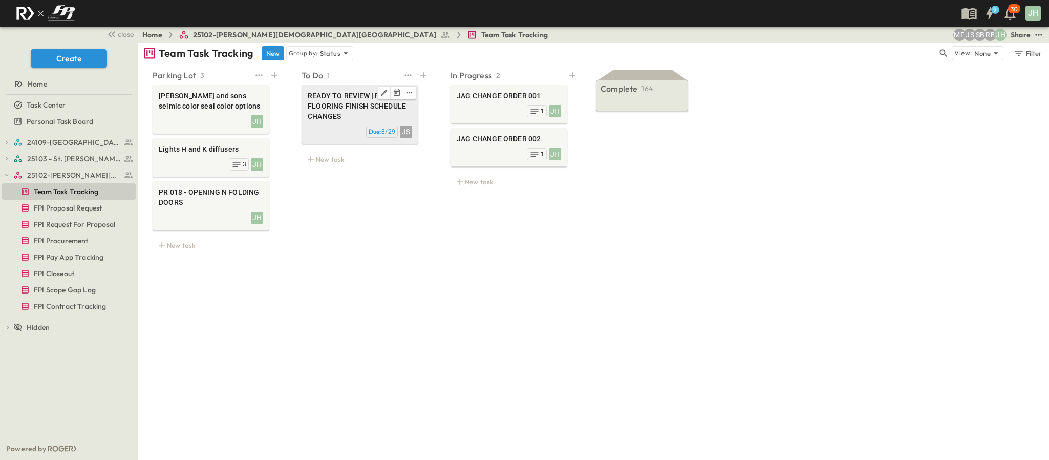
click at [378, 113] on span "READY TO REVIEW | PR 020 - FLOORING FINISH SCHEDULE CHANGES" at bounding box center [360, 106] width 104 height 31
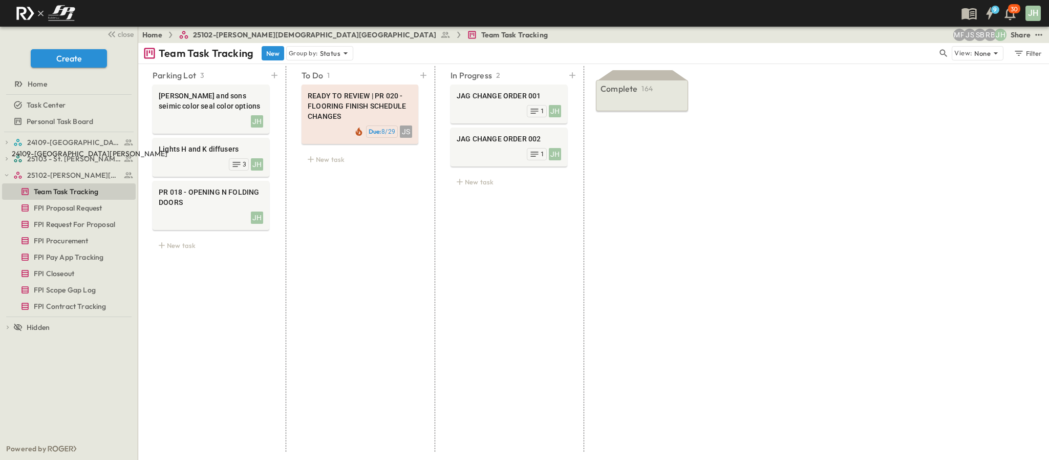
drag, startPoint x: 65, startPoint y: 146, endPoint x: 65, endPoint y: 159, distance: 12.3
click at [65, 159] on div "24109-[GEOGRAPHIC_DATA][PERSON_NAME]" at bounding box center [90, 153] width 156 height 10
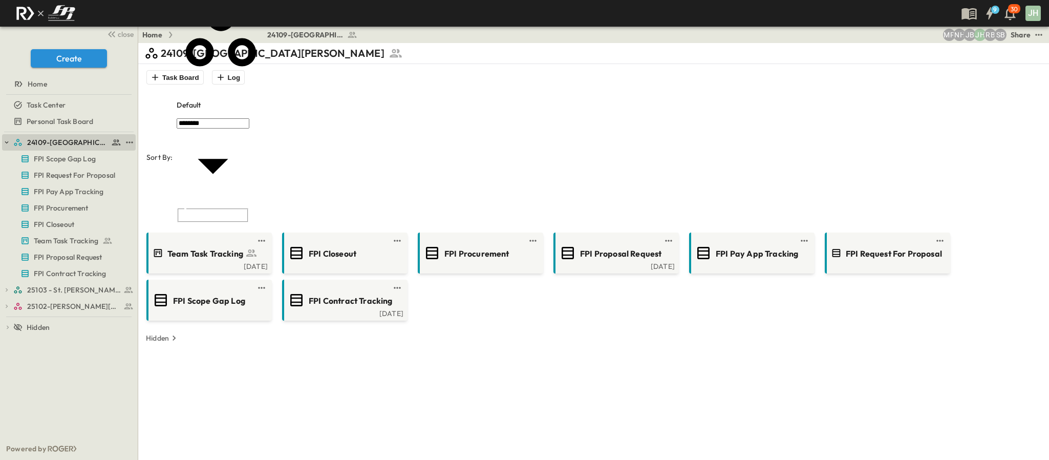
click at [8, 140] on icon "button" at bounding box center [6, 142] width 7 height 7
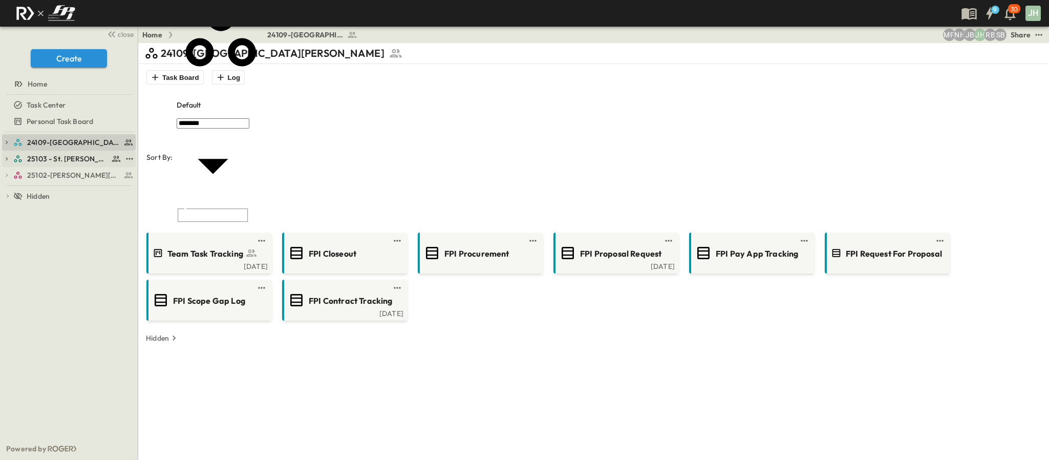
click at [46, 153] on link "25103 - St. [PERSON_NAME] Phase 2" at bounding box center [67, 159] width 108 height 14
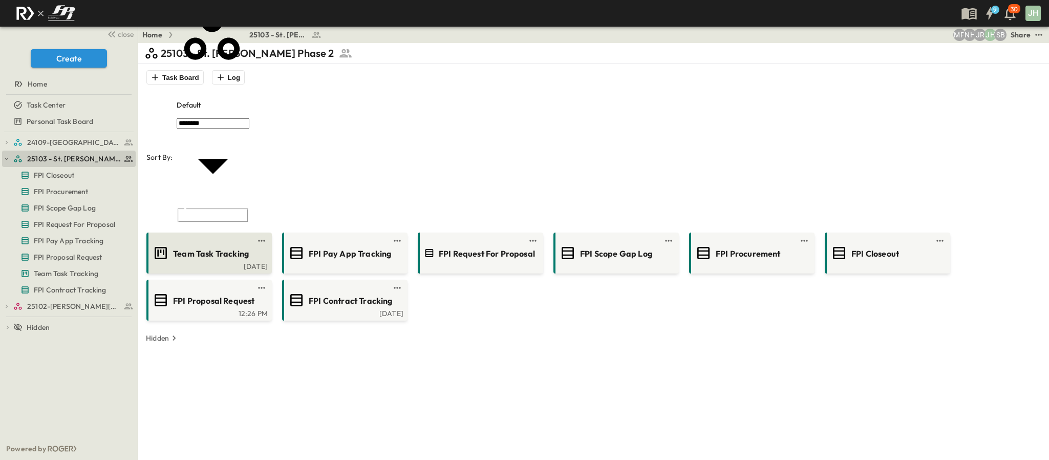
click at [151, 245] on link "Team Task Tracking" at bounding box center [207, 253] width 119 height 16
